Goal: Transaction & Acquisition: Purchase product/service

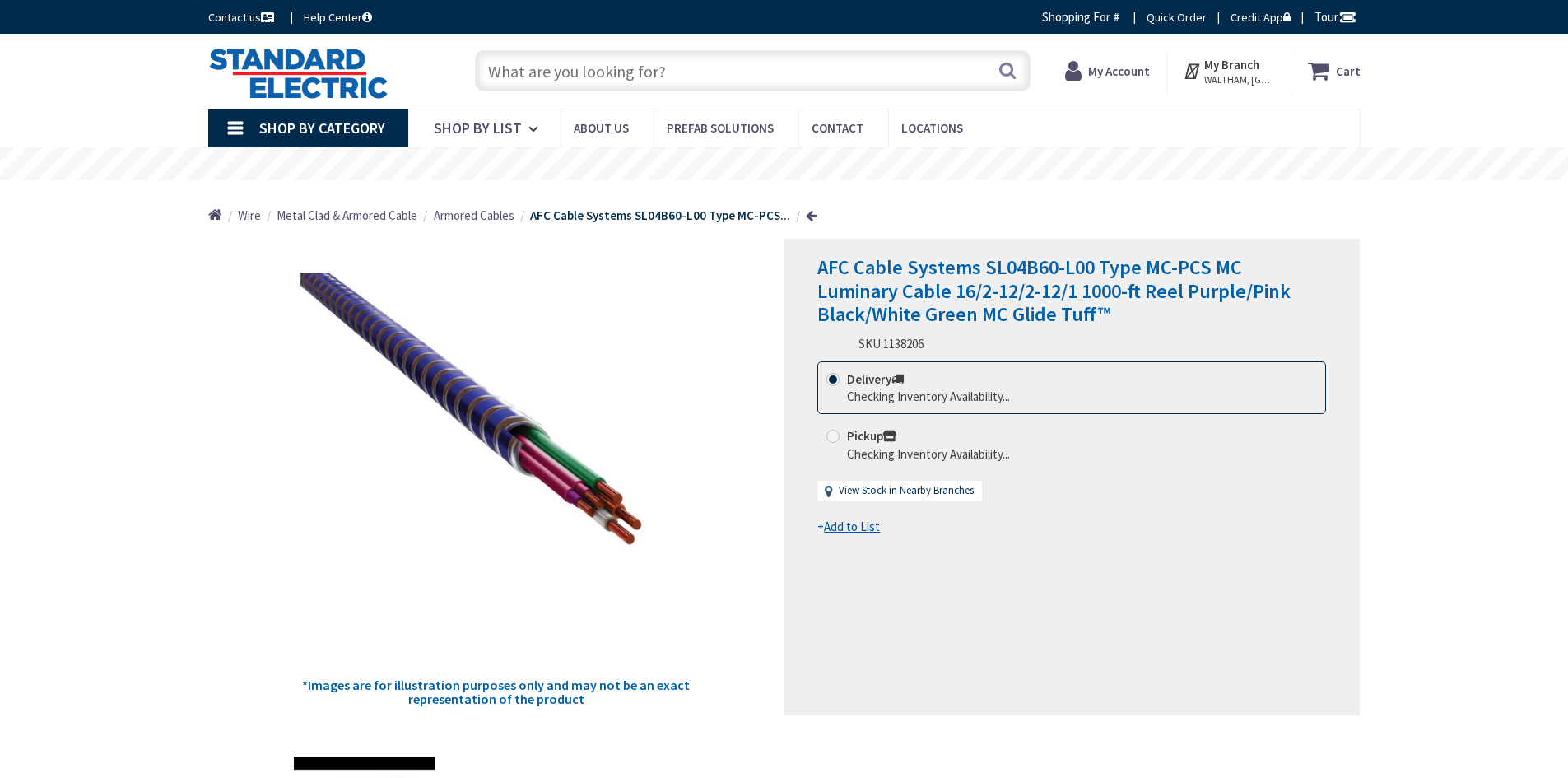
type input "Prospect St, South Easton, MA 02375, USA"
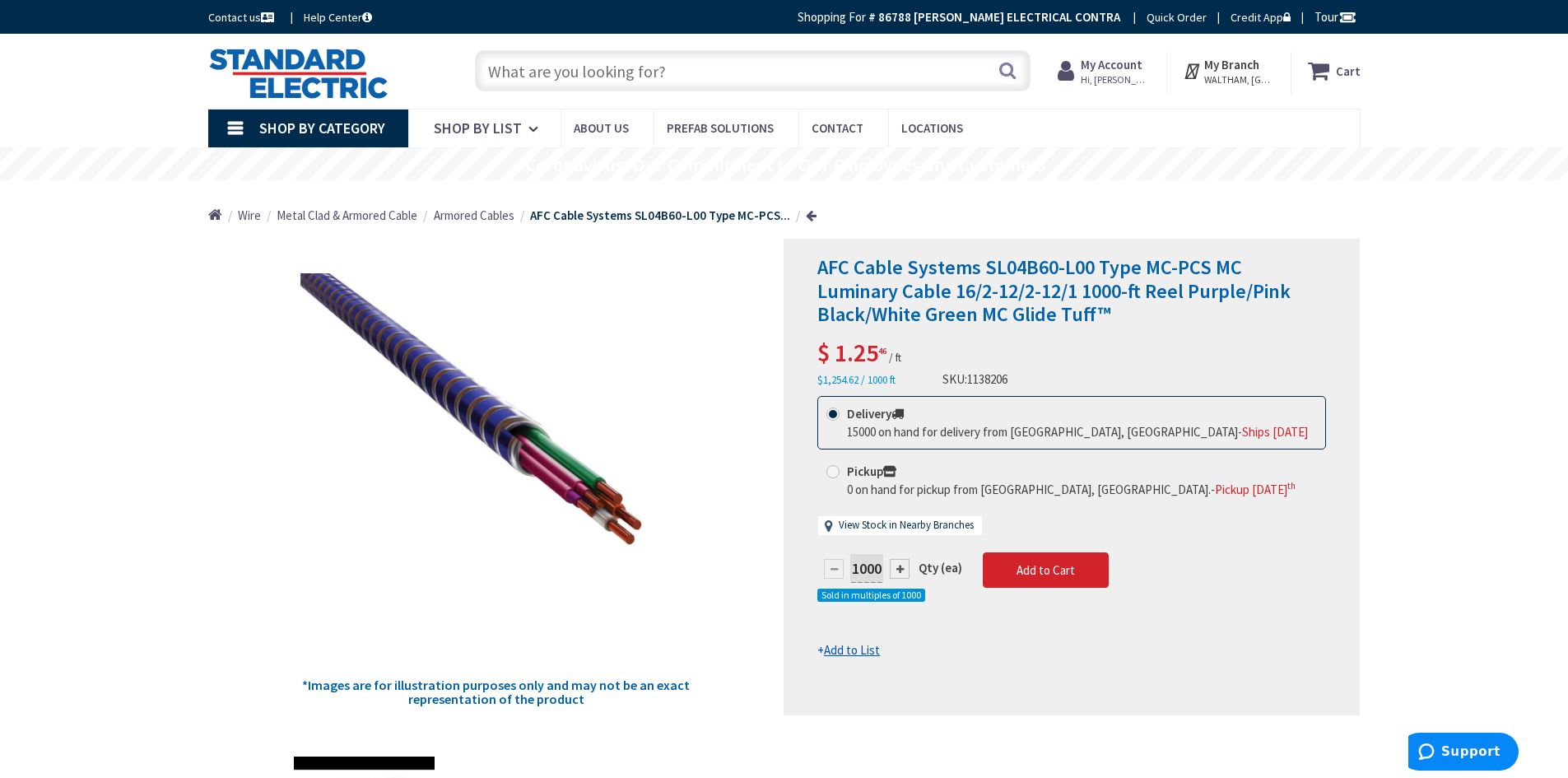
click at [526, 60] on input "text" at bounding box center [753, 71] width 556 height 41
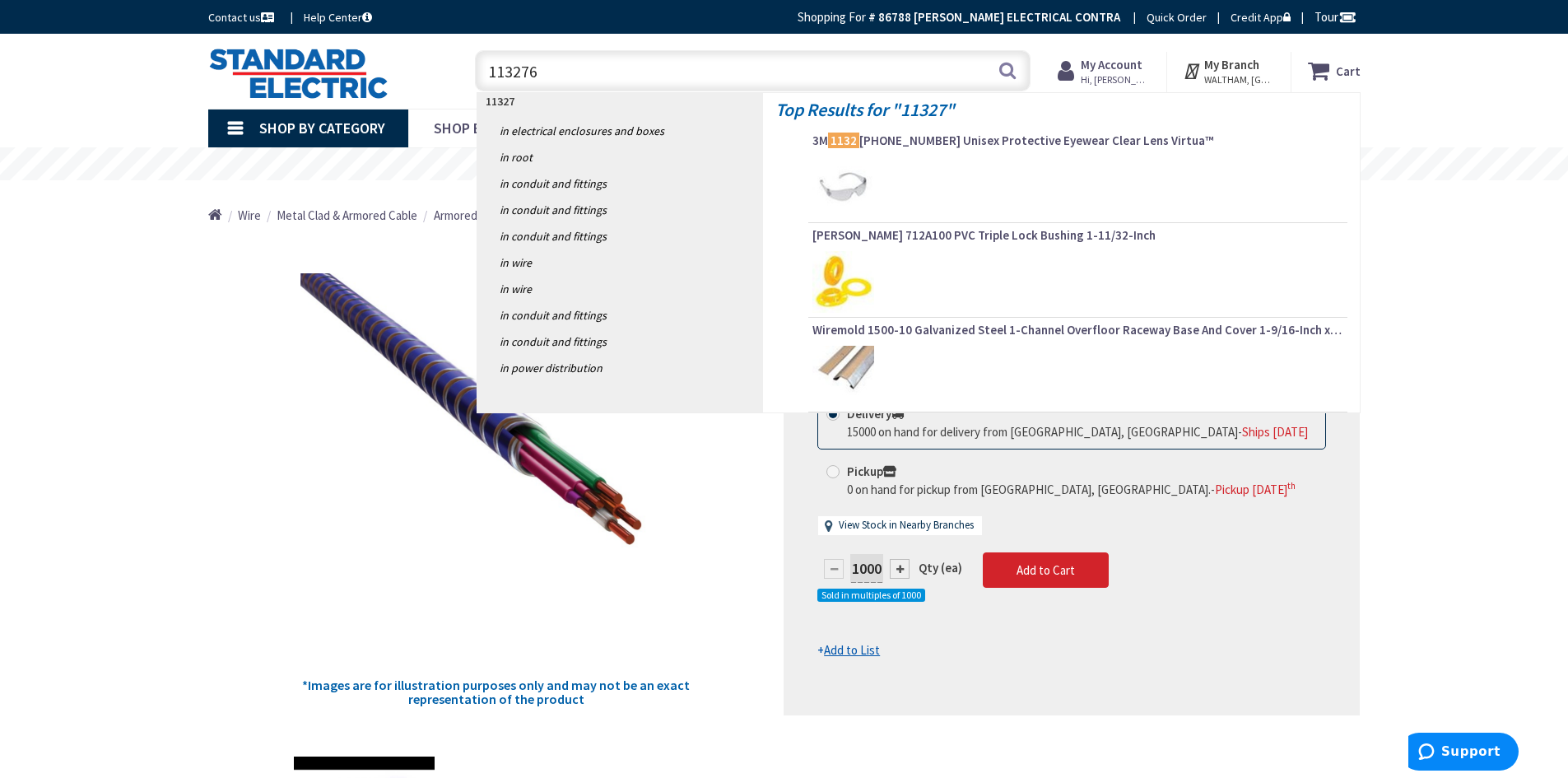
type input "1132762"
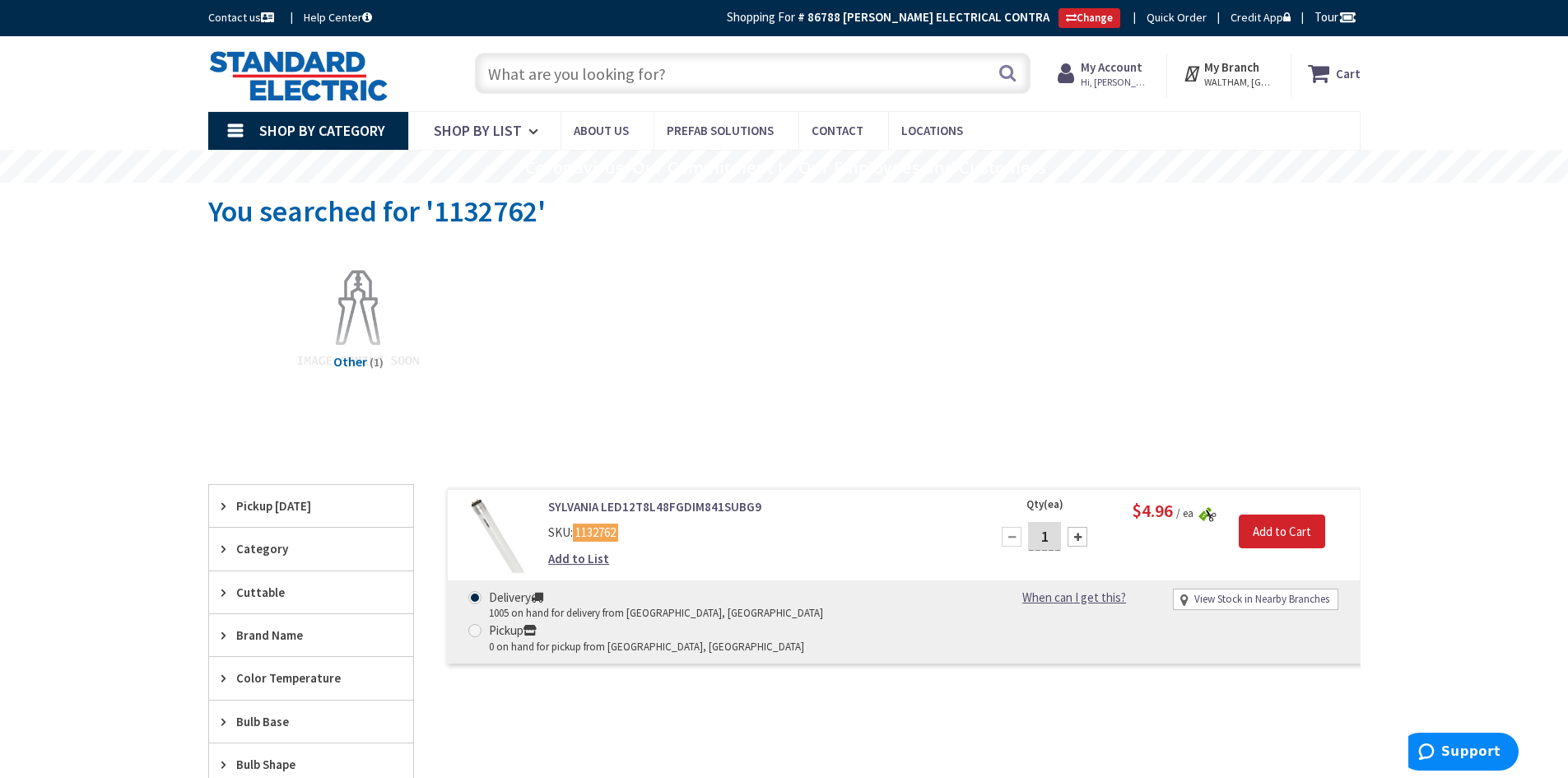
click at [1054, 538] on input "1" at bounding box center [1045, 536] width 33 height 29
type input "50"
click at [1285, 518] on input "Add to Cart" at bounding box center [1282, 532] width 87 height 35
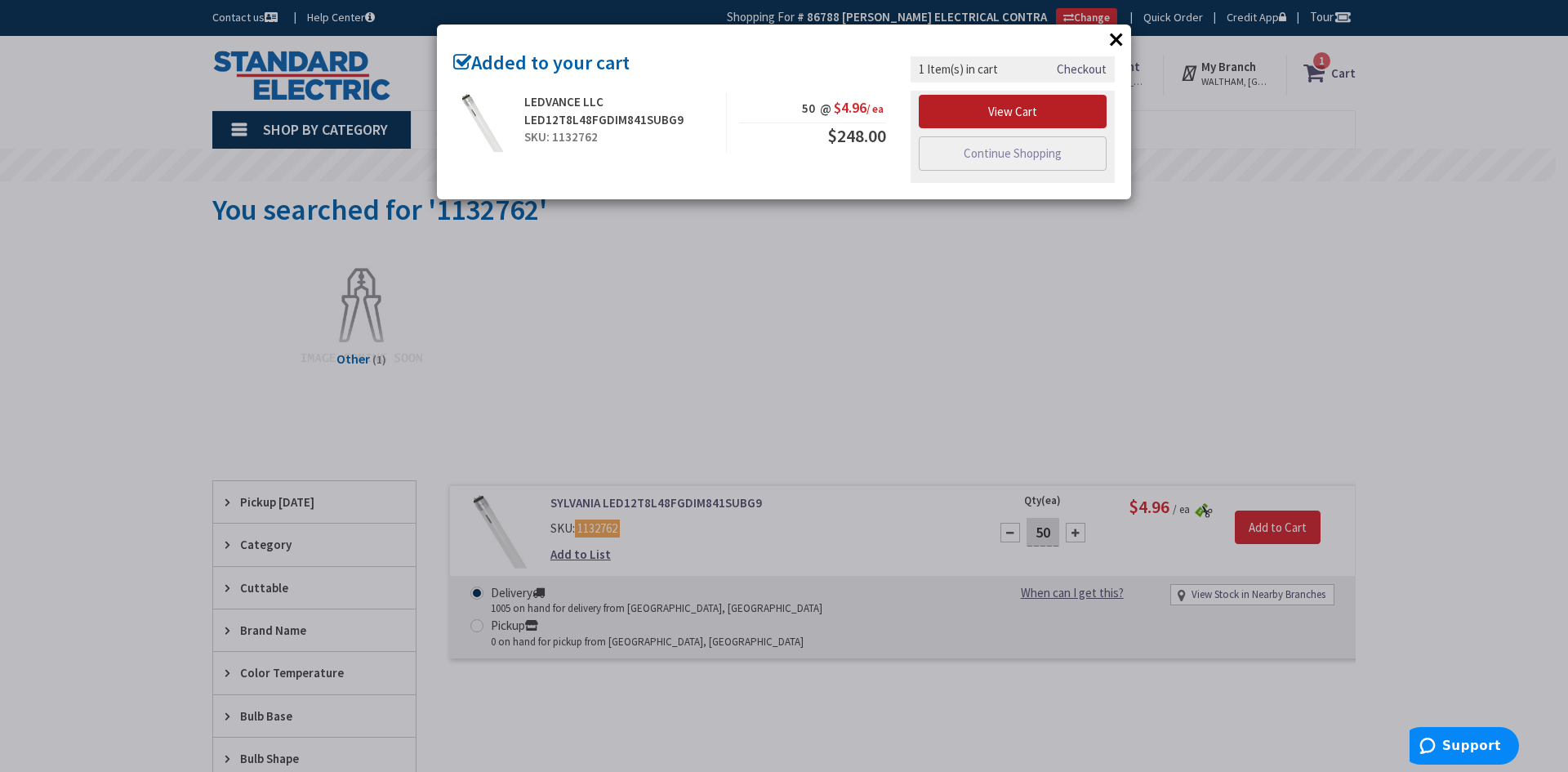
click at [1029, 114] on link "View Cart" at bounding box center [1013, 112] width 188 height 34
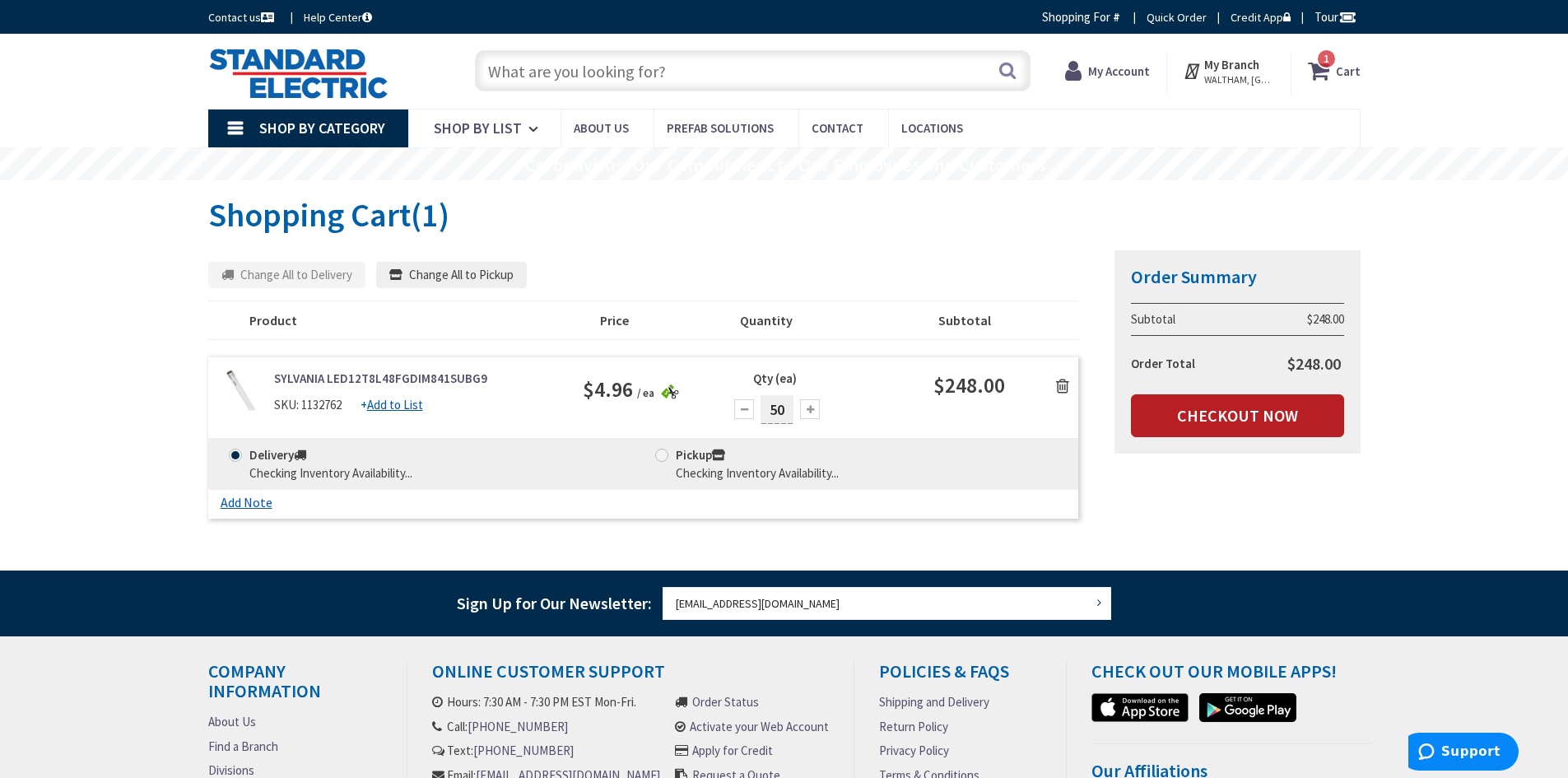
click at [1250, 410] on link "Checkout Now" at bounding box center [1238, 416] width 213 height 43
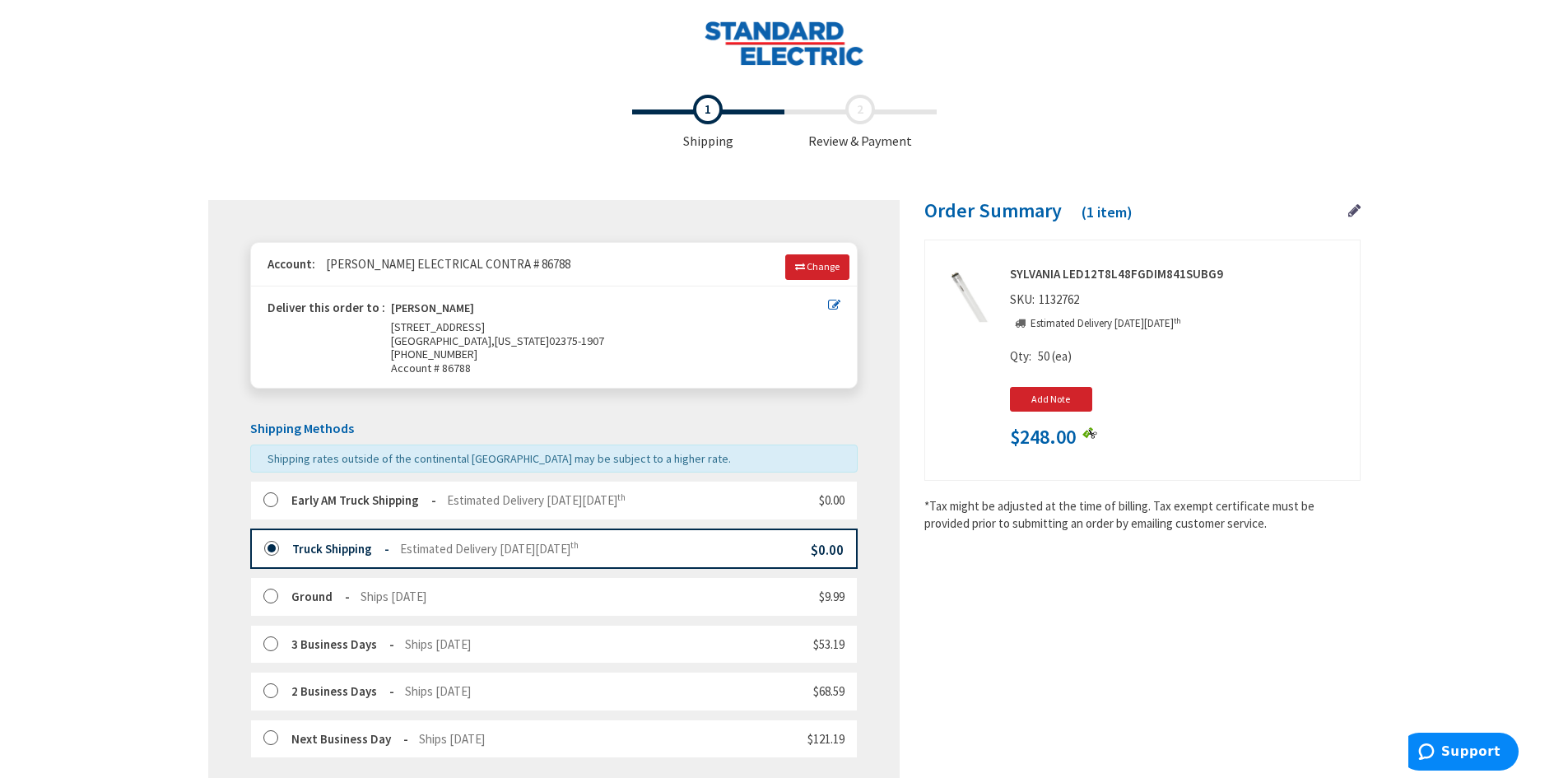
click at [277, 546] on label at bounding box center [277, 549] width 26 height 17
click at [762, 28] on img at bounding box center [784, 43] width 160 height 45
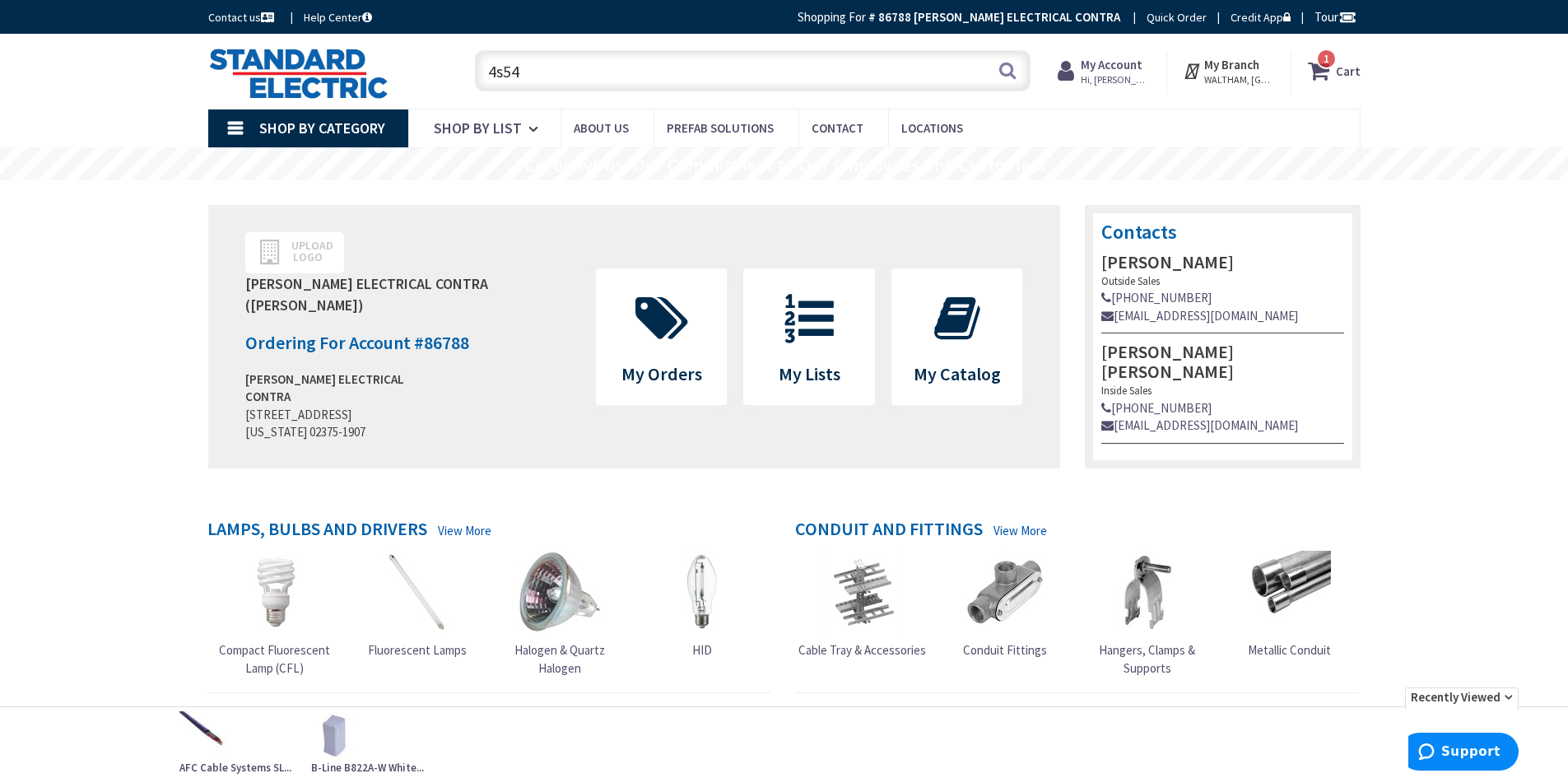
type input "4s54"
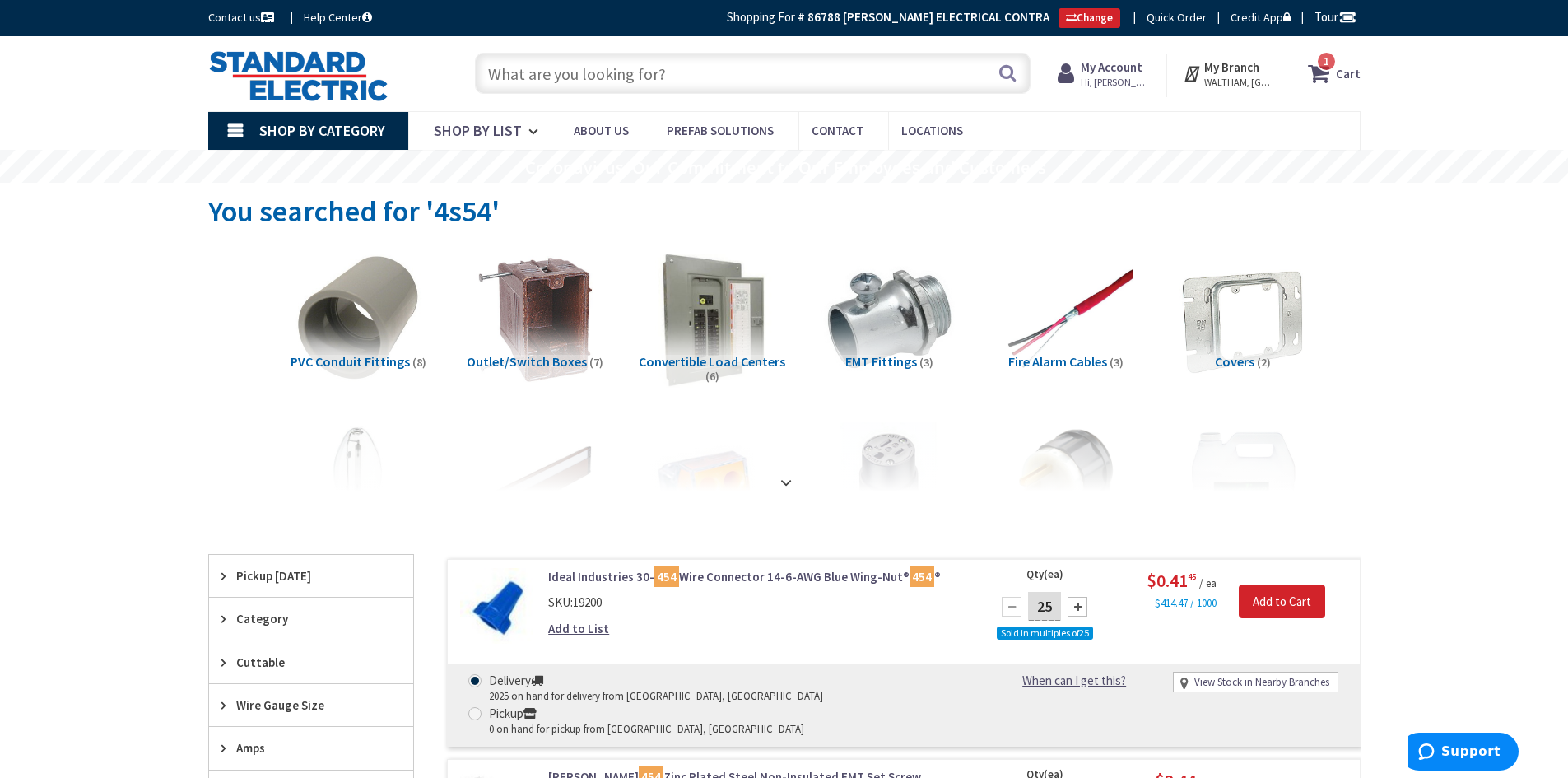
click at [530, 69] on input "text" at bounding box center [753, 74] width 556 height 41
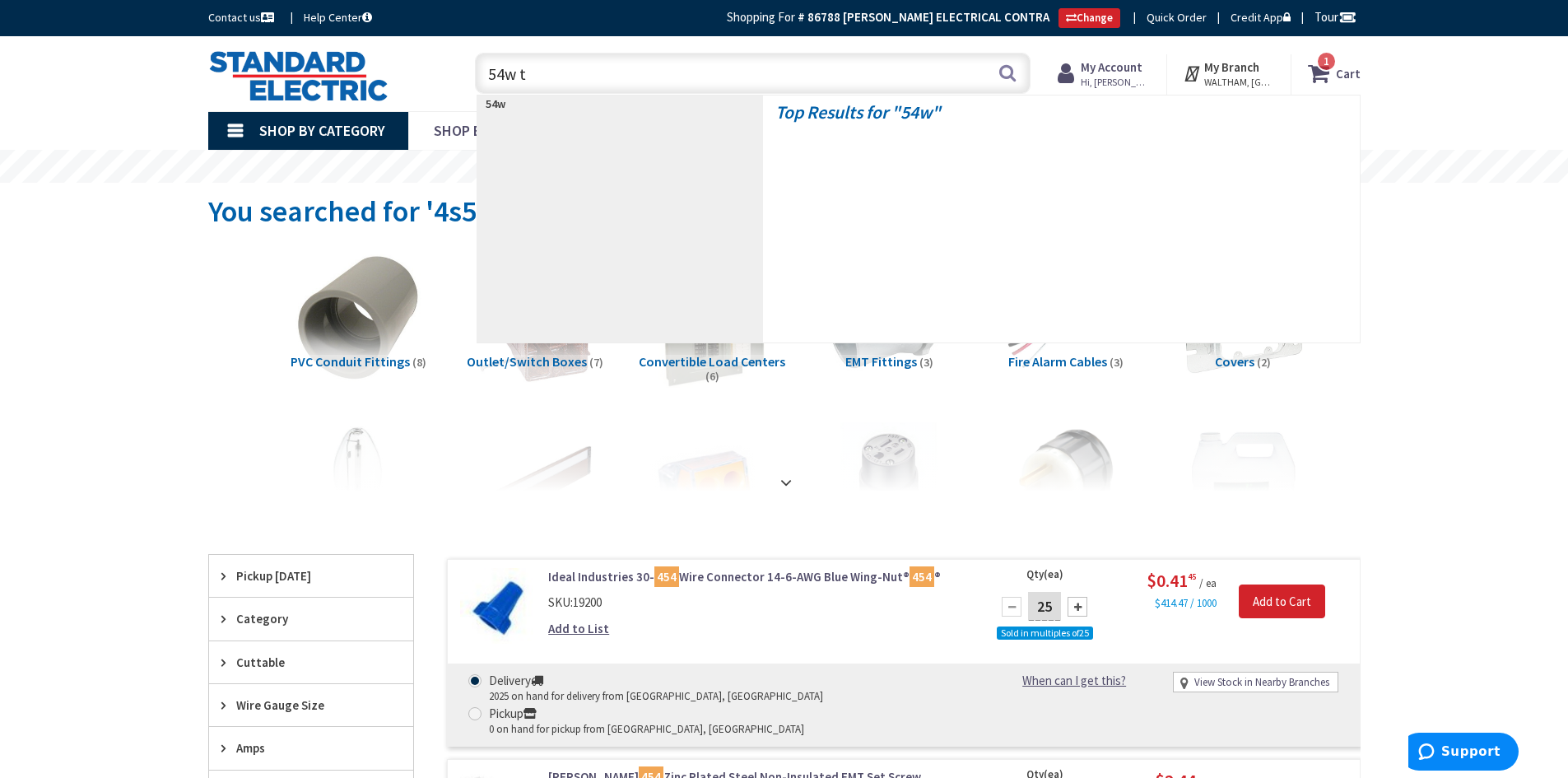
type input "54w t5"
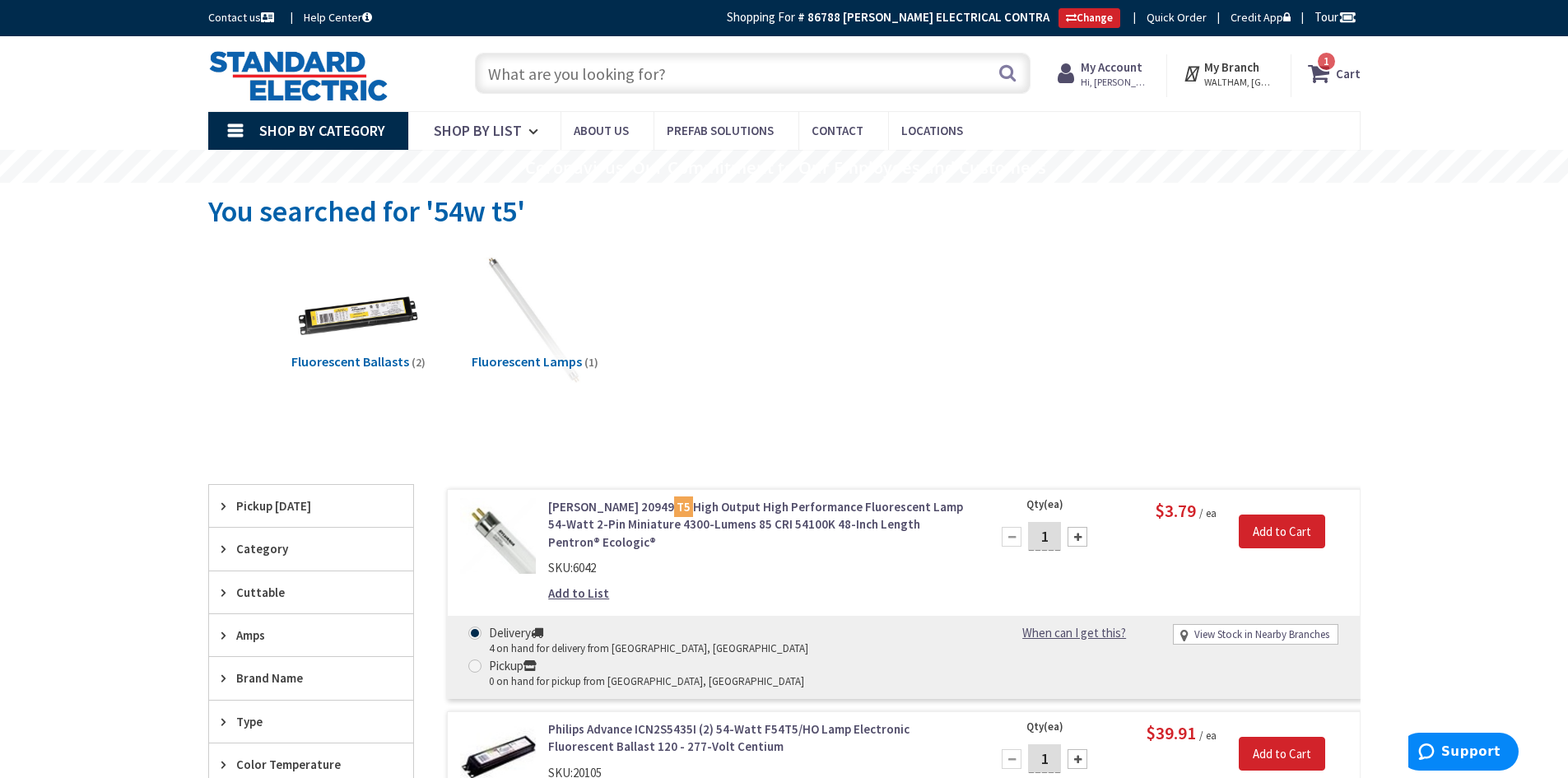
click at [615, 77] on input "text" at bounding box center [753, 74] width 556 height 41
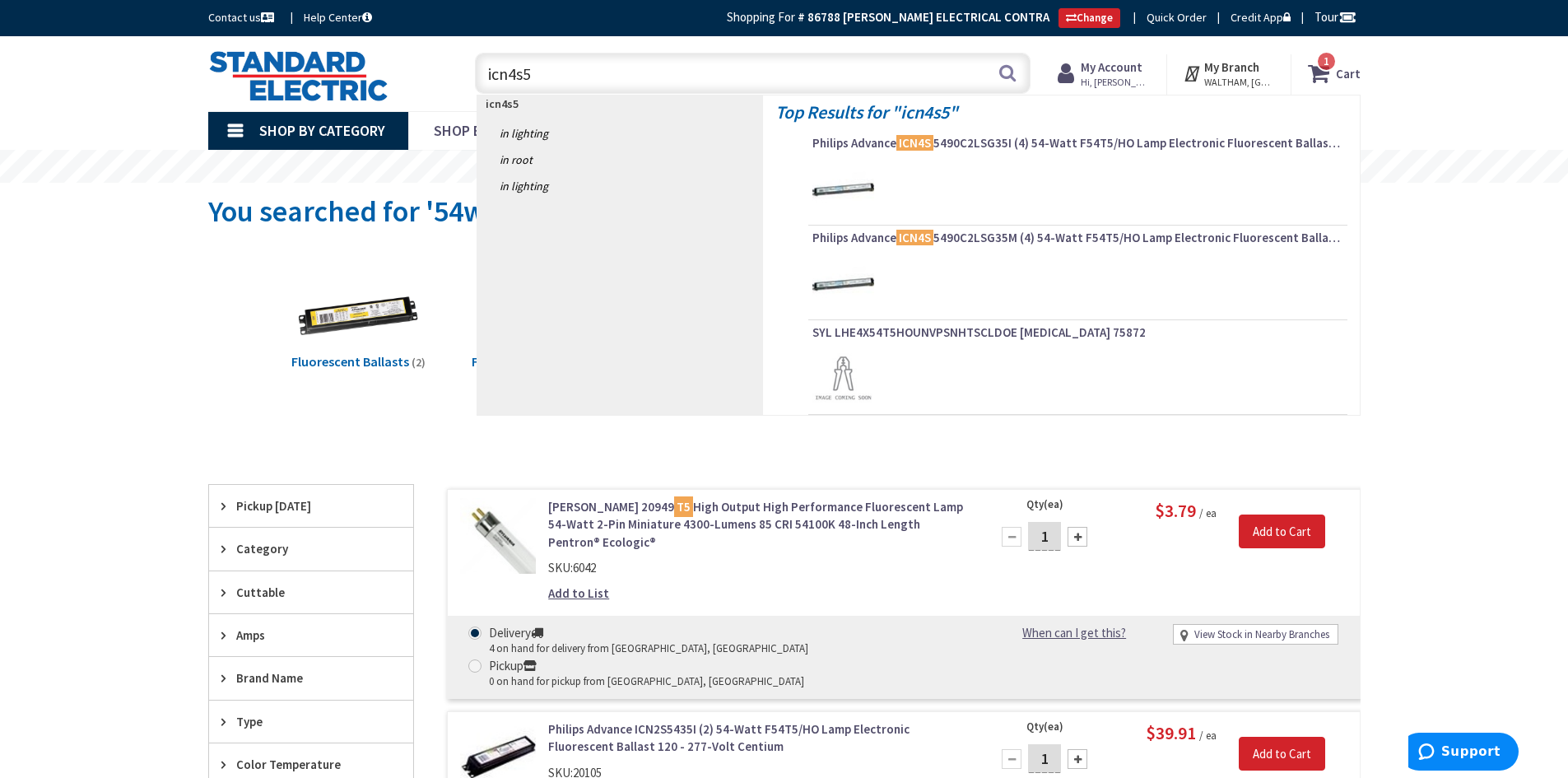
type input "icn4s54"
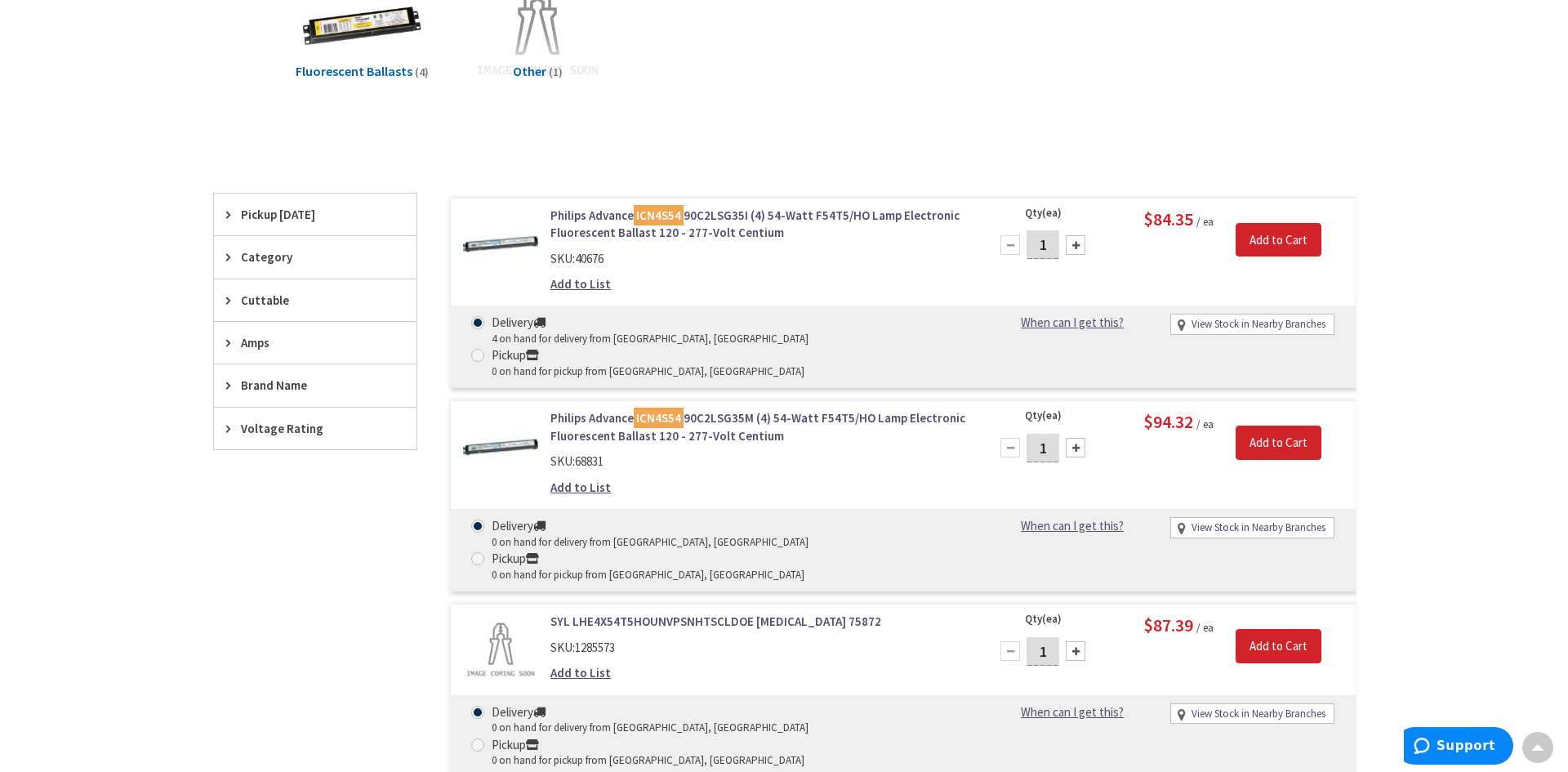
scroll to position [166, 0]
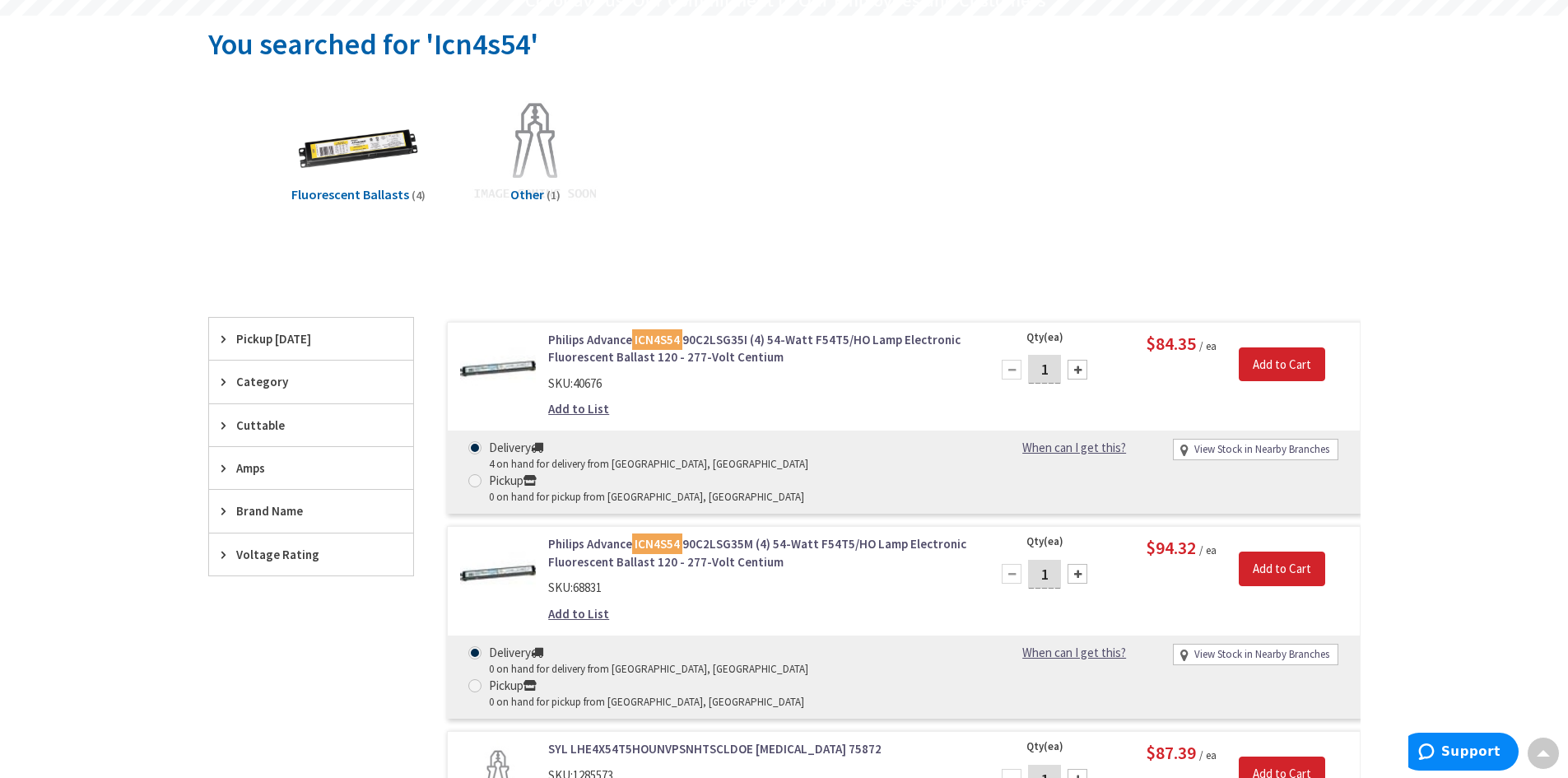
click at [1075, 367] on div at bounding box center [1078, 370] width 20 height 20
type input "4"
click at [1290, 366] on input "Add to Cart" at bounding box center [1282, 365] width 87 height 35
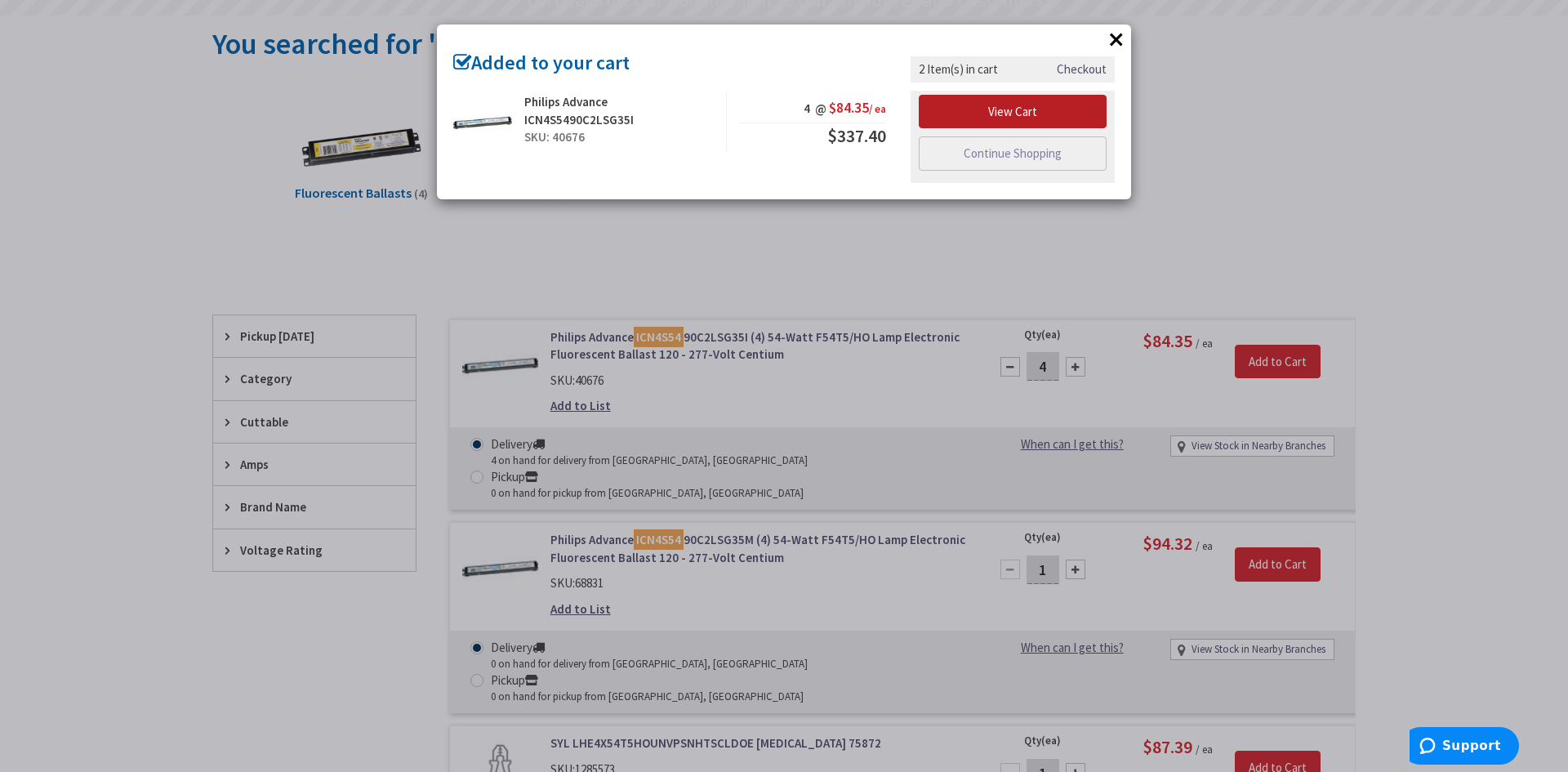
click at [1024, 112] on link "View Cart" at bounding box center [1013, 112] width 188 height 34
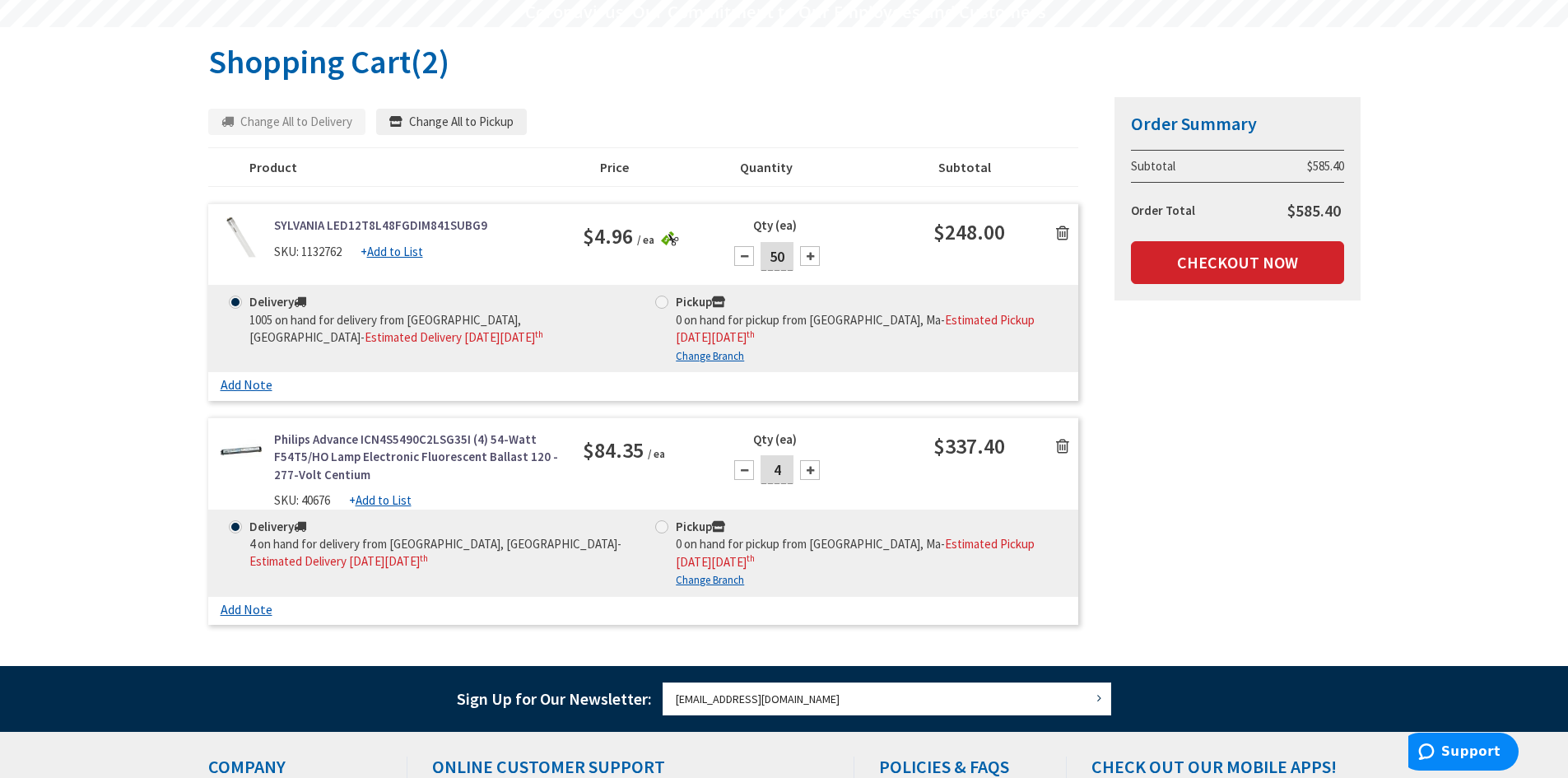
scroll to position [167, 0]
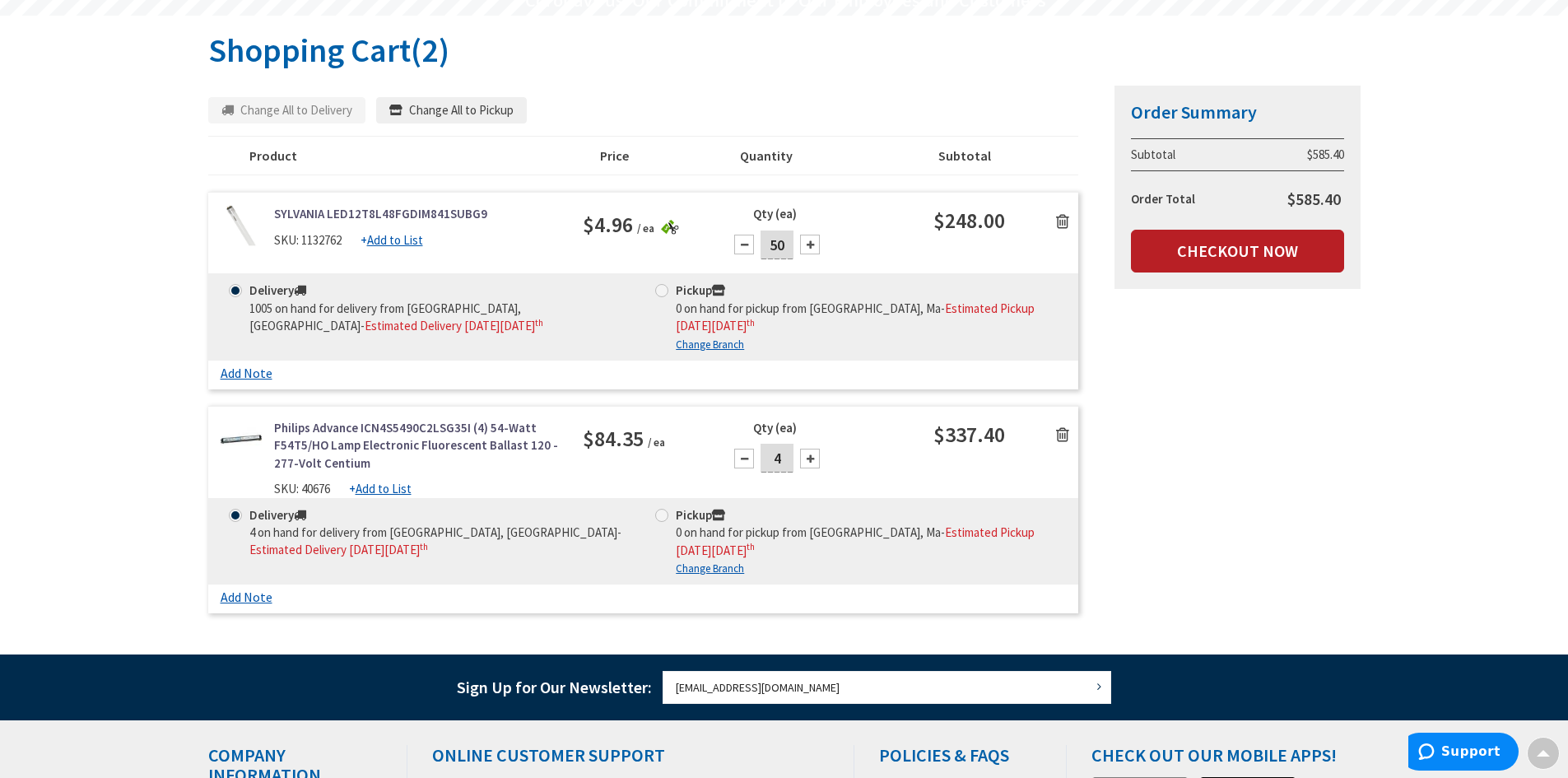
click at [1276, 246] on link "Checkout Now" at bounding box center [1238, 251] width 213 height 43
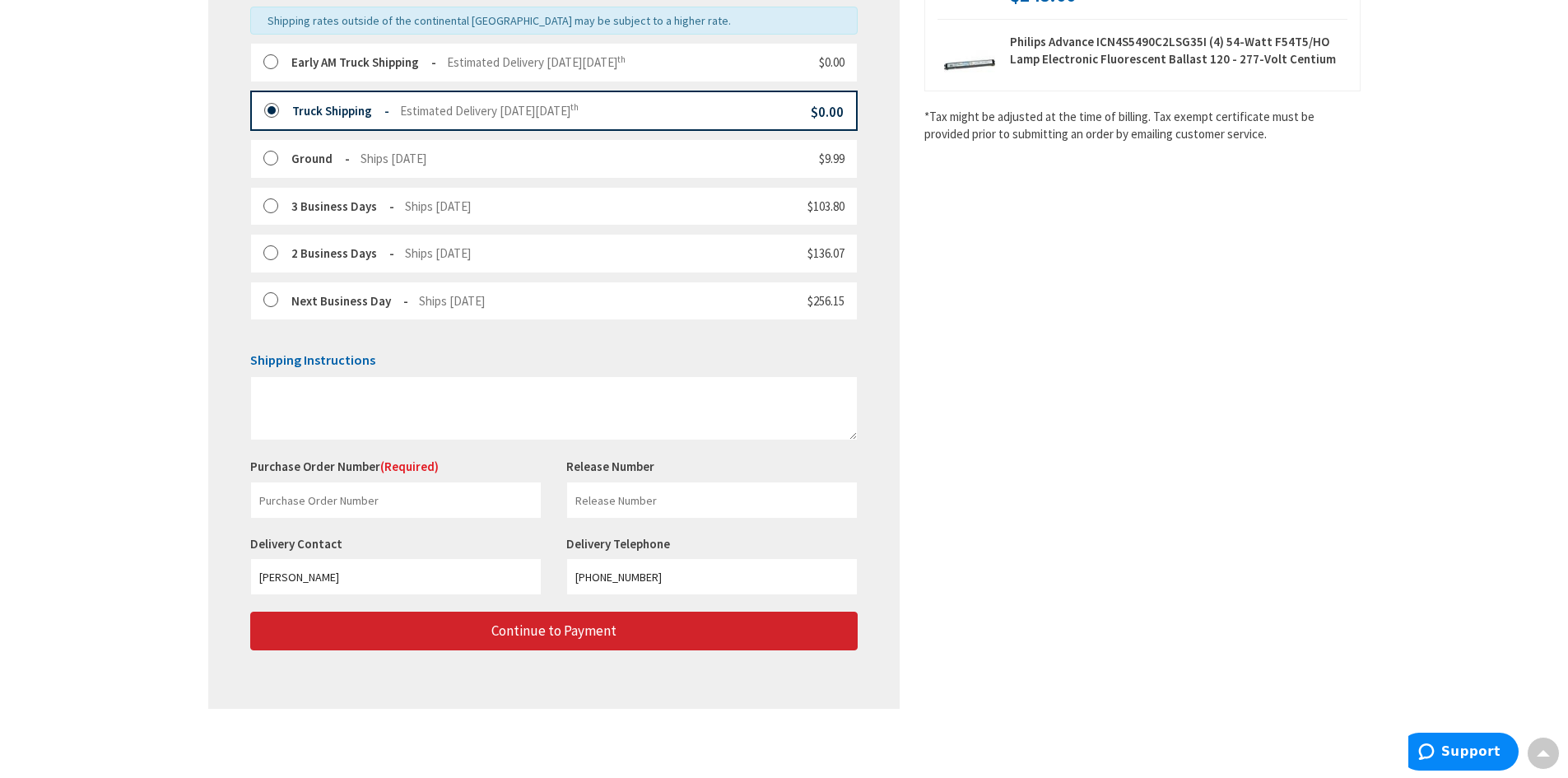
scroll to position [439, 0]
click at [286, 504] on input "text" at bounding box center [396, 499] width 291 height 37
type input "181030"
click at [605, 512] on input "text" at bounding box center [712, 499] width 291 height 37
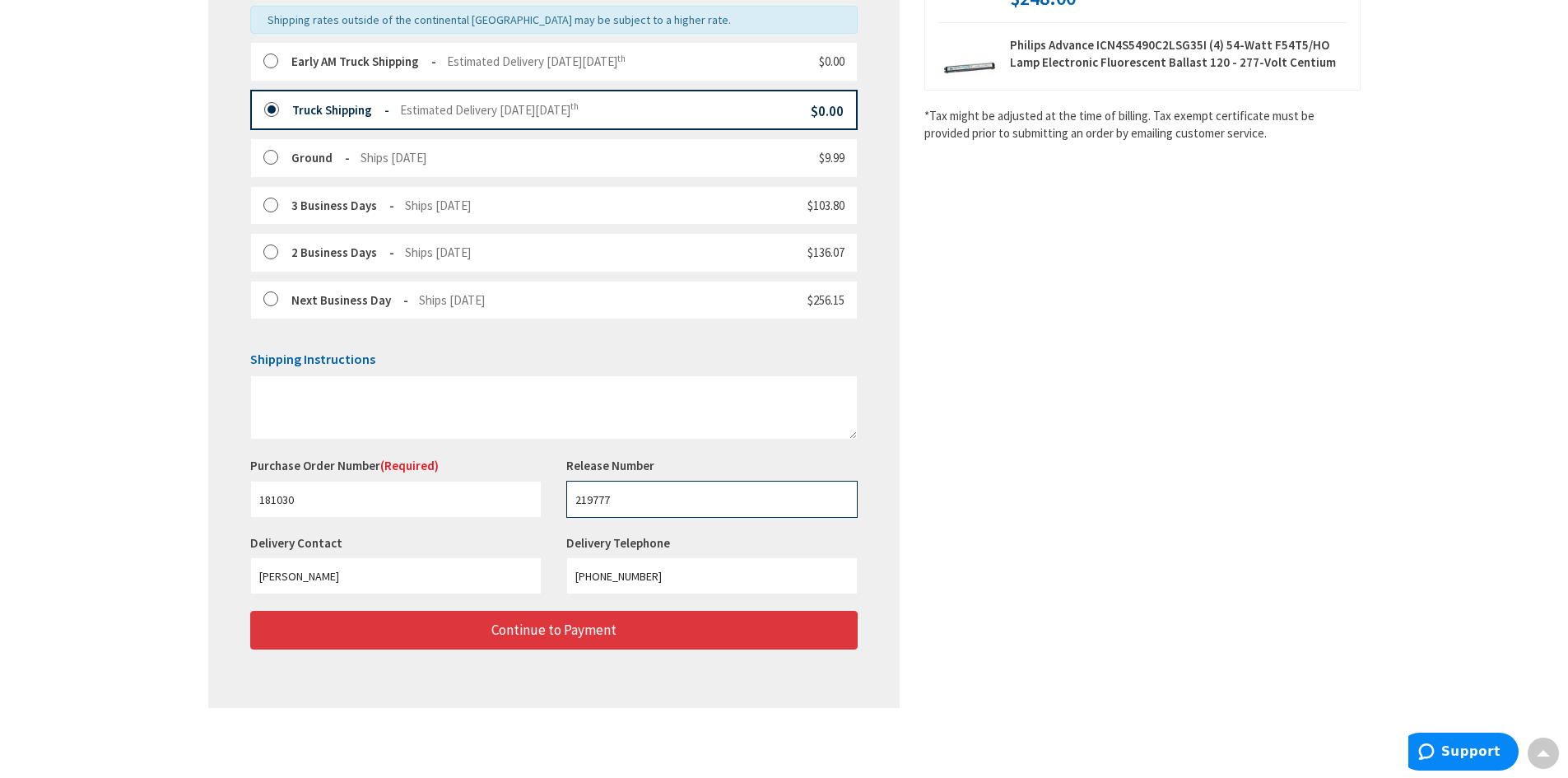
type input "219777"
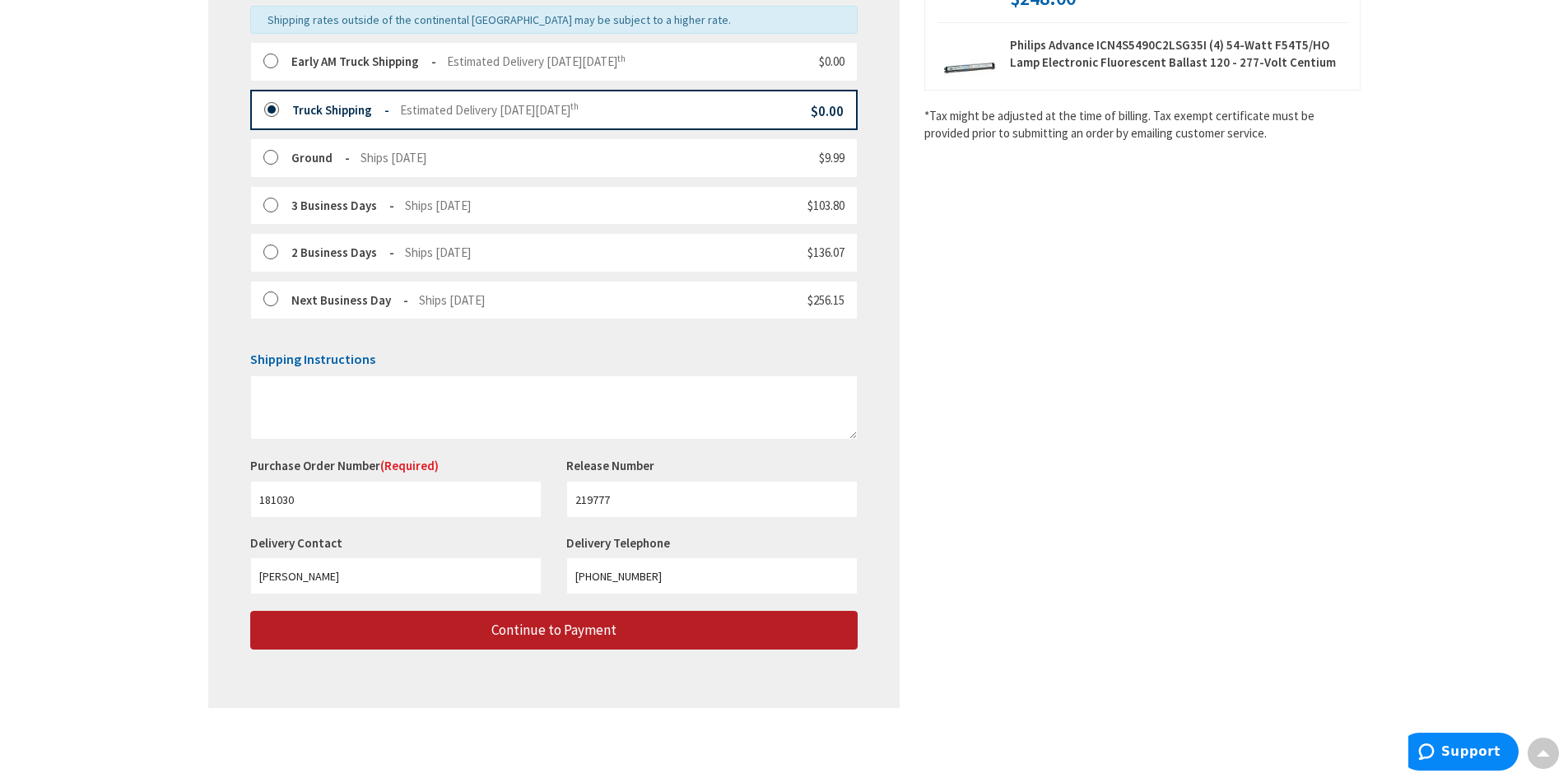
click at [581, 627] on span "Continue to Payment" at bounding box center [553, 630] width 125 height 18
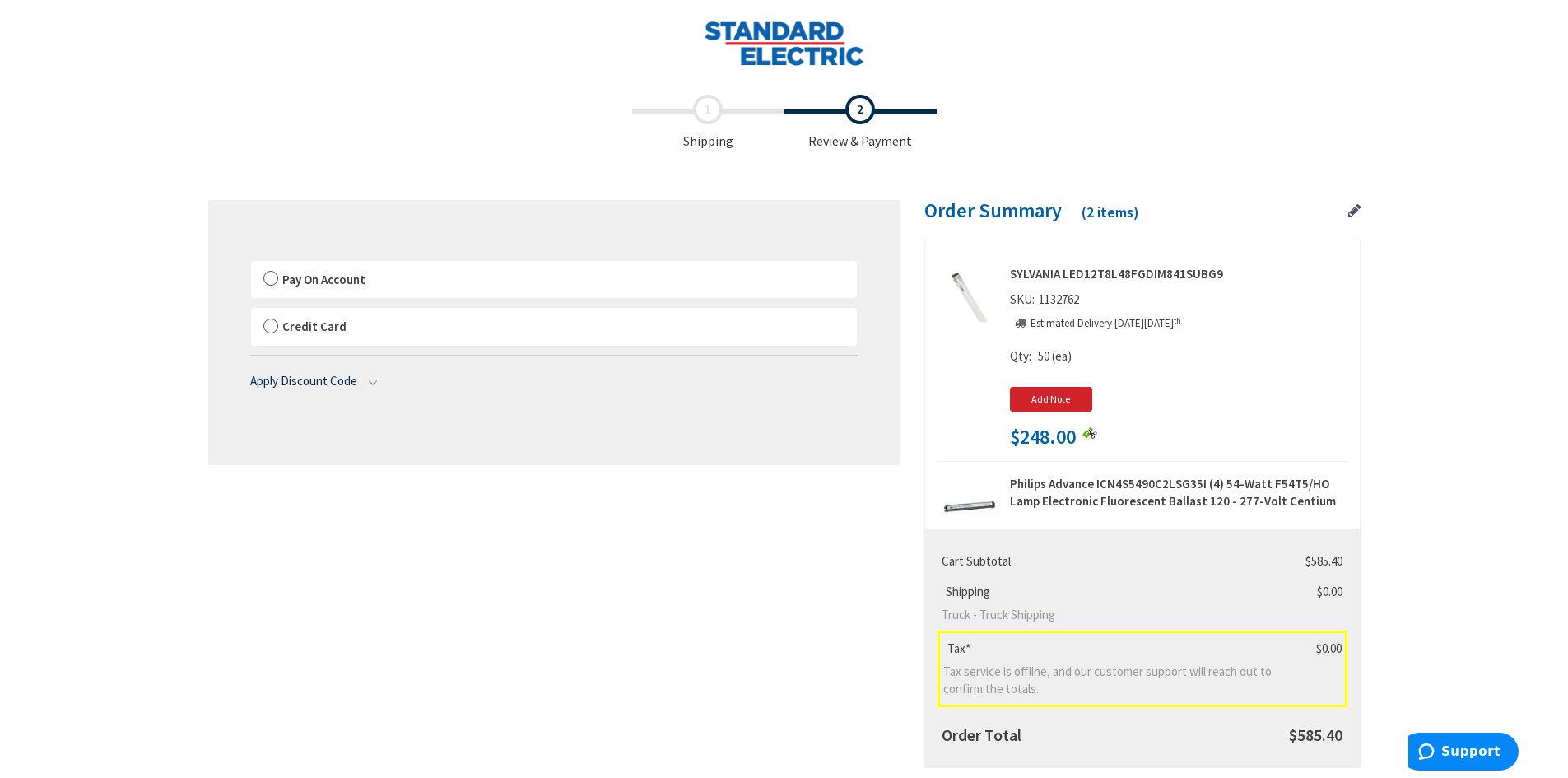
click at [267, 276] on label "Pay On Account" at bounding box center [554, 280] width 606 height 38
click at [251, 265] on input "Pay On Account" at bounding box center [251, 265] width 0 height 0
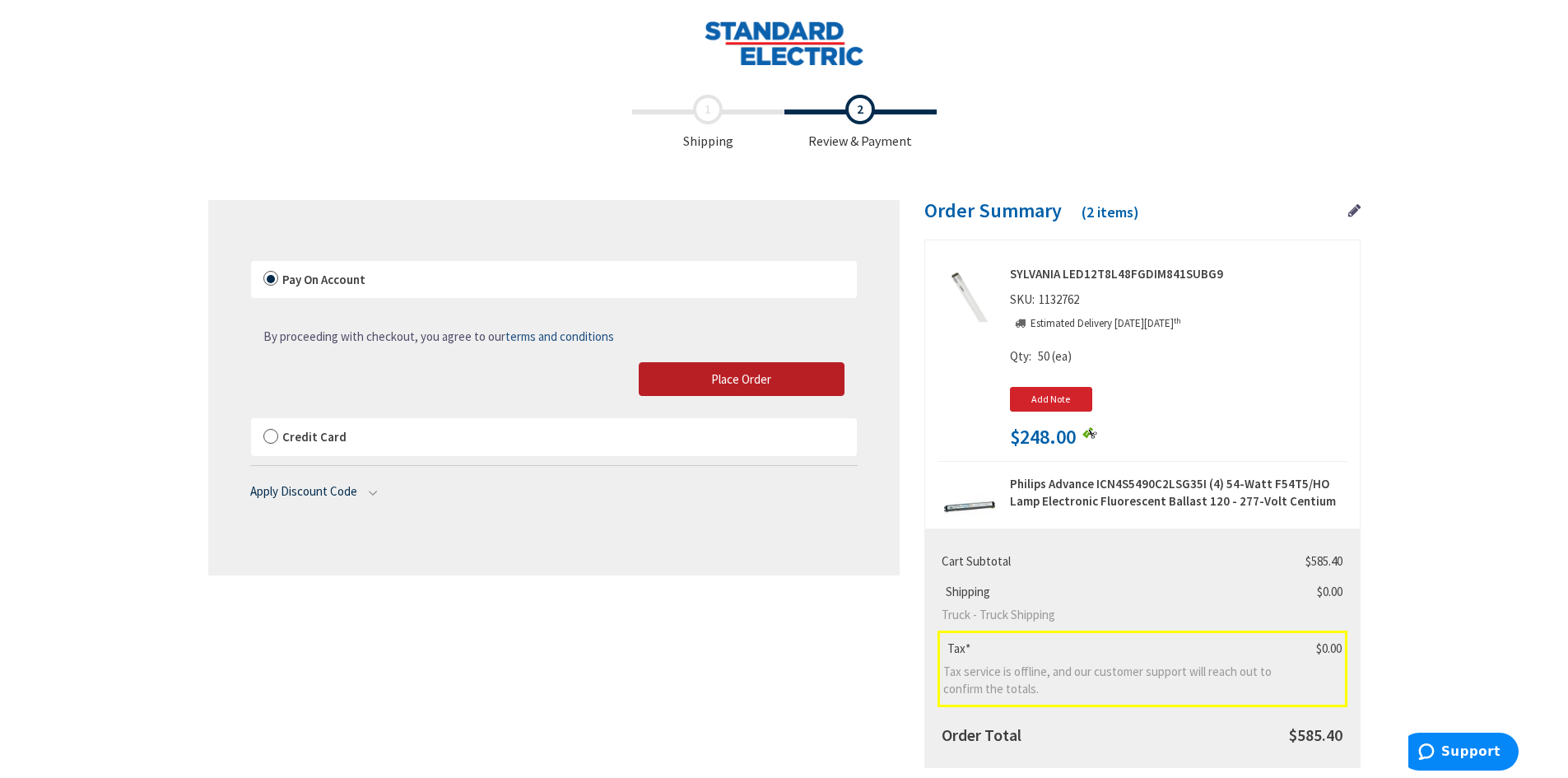
click at [770, 369] on button "Place Order" at bounding box center [741, 379] width 206 height 35
